Goal: Transaction & Acquisition: Download file/media

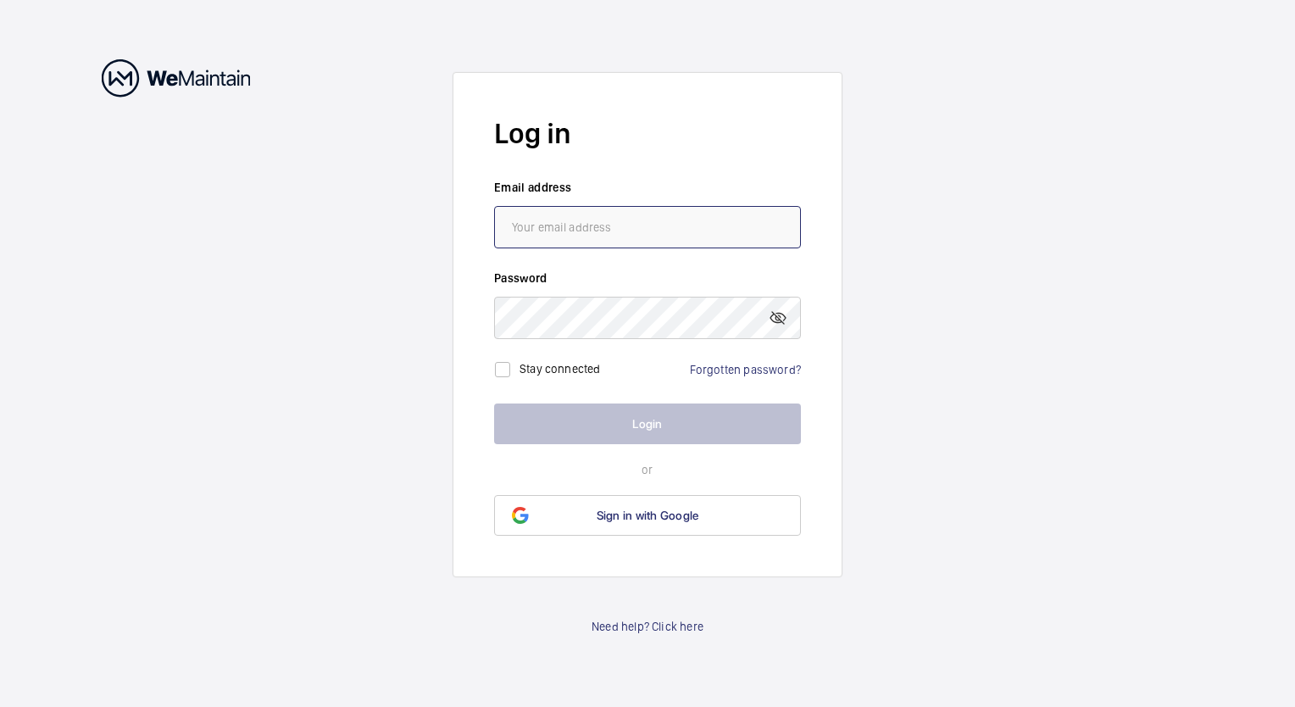
type input "[EMAIL_ADDRESS][DOMAIN_NAME]"
click at [593, 420] on button "Login" at bounding box center [647, 424] width 307 height 41
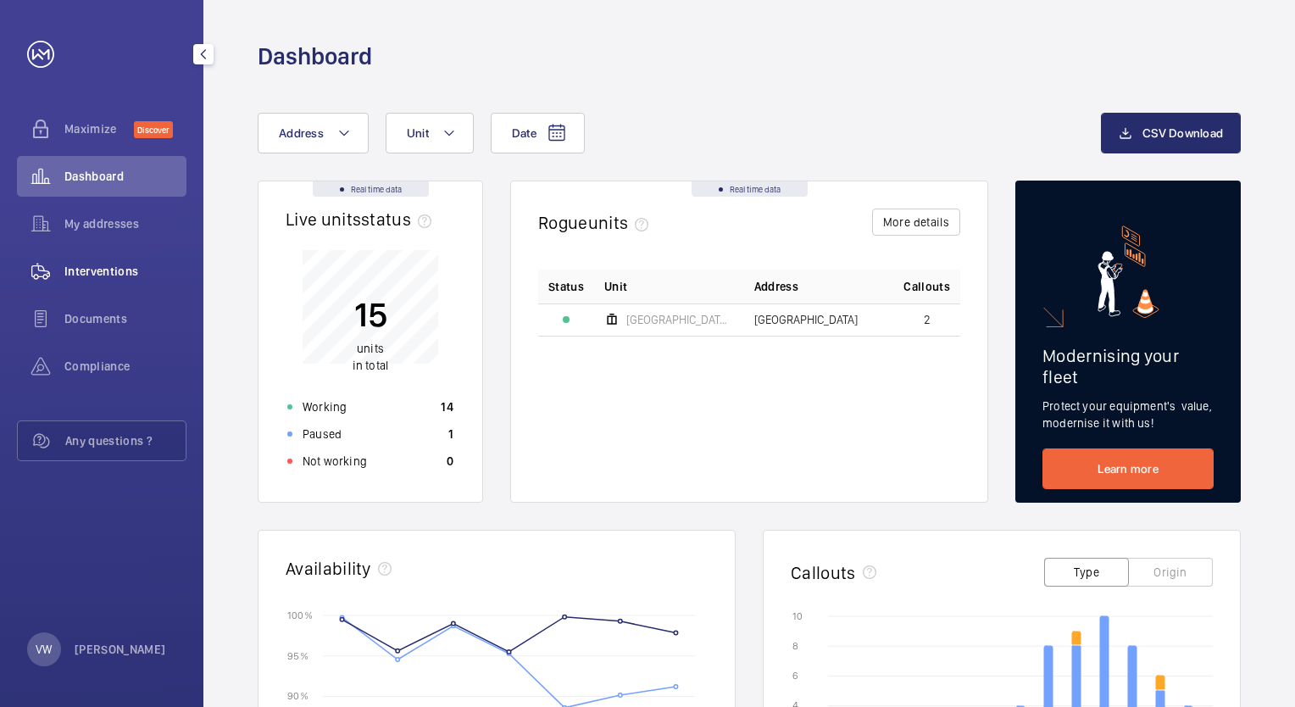
click at [98, 260] on div "Interventions" at bounding box center [102, 271] width 170 height 41
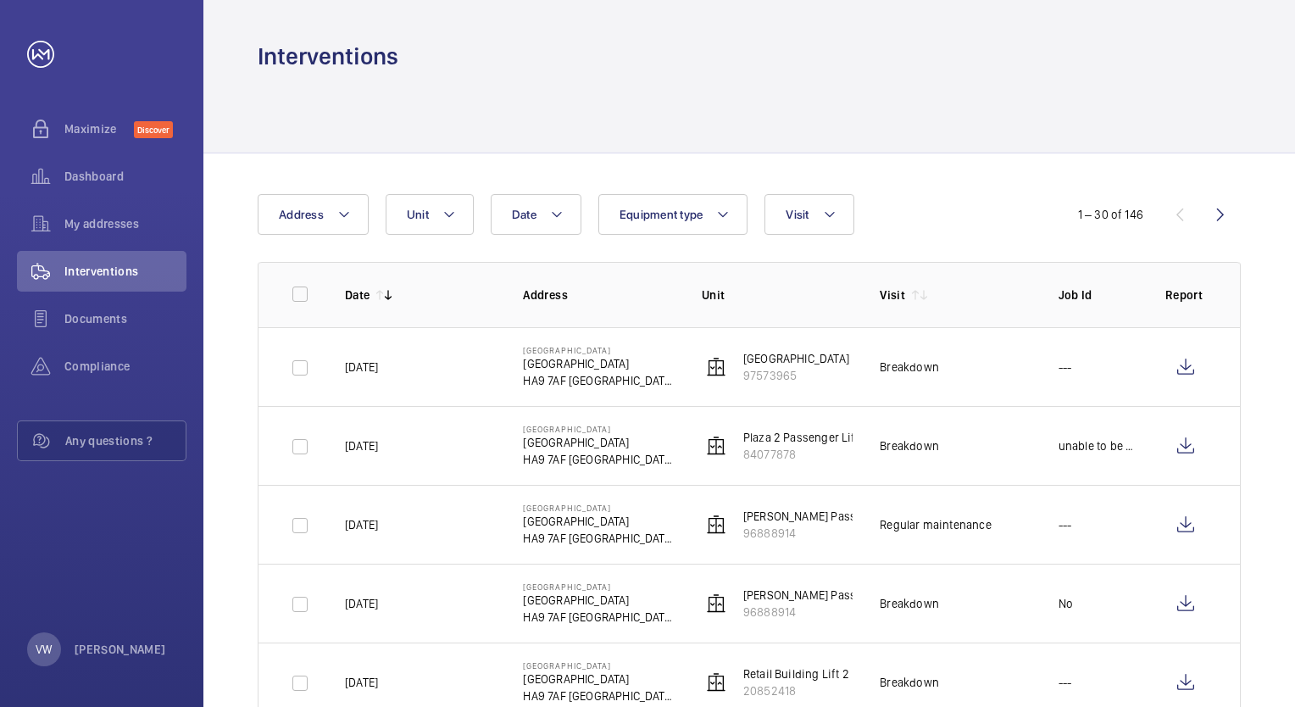
click at [793, 433] on p "Plaza 2 Passenger Lift" at bounding box center [801, 437] width 116 height 17
click at [1187, 440] on wm-front-icon-button at bounding box center [1186, 446] width 41 height 41
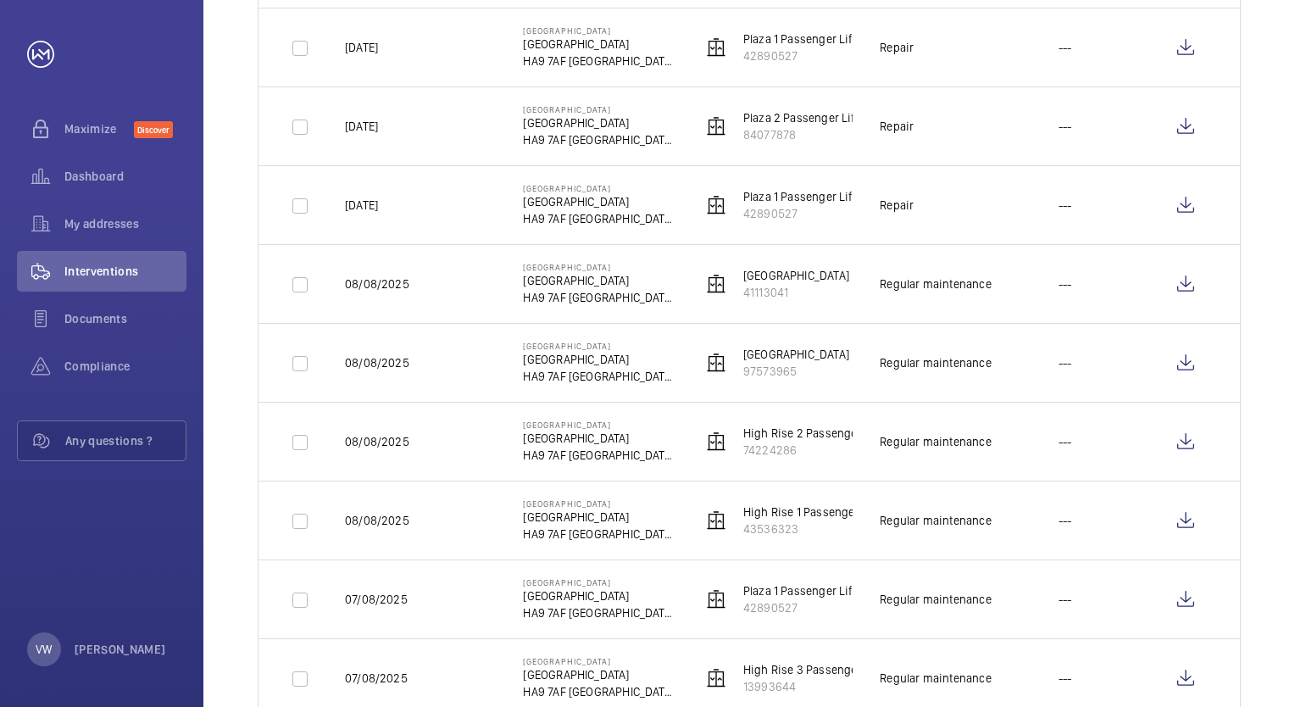
scroll to position [1356, 0]
